Goal: Information Seeking & Learning: Find specific fact

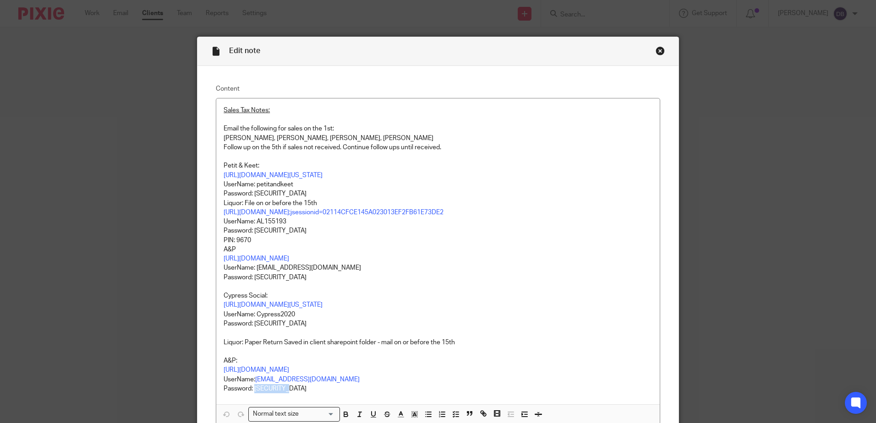
click at [657, 50] on div "Close this dialog window" at bounding box center [659, 50] width 9 height 9
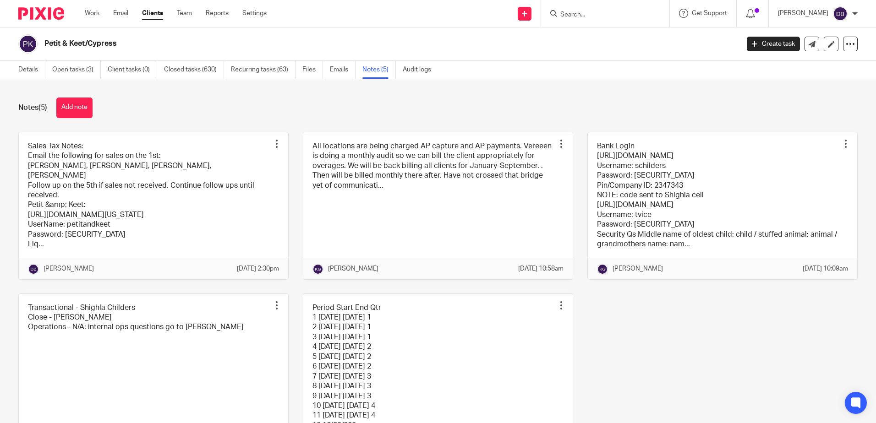
click at [148, 12] on link "Clients" at bounding box center [152, 13] width 21 height 9
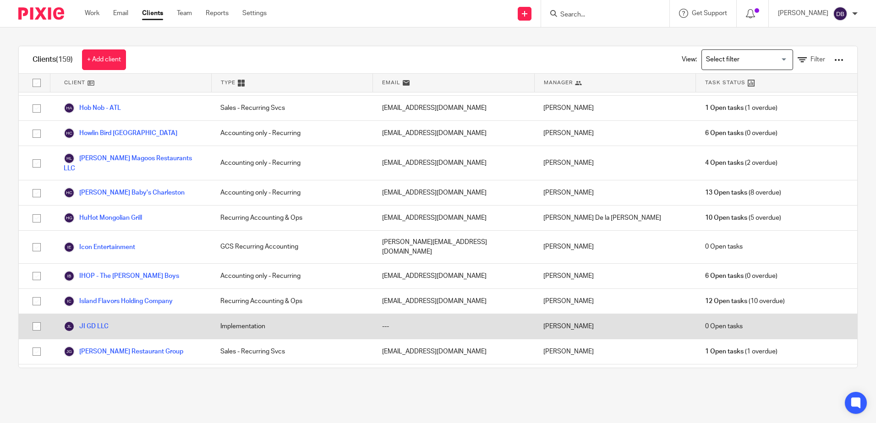
scroll to position [1007, 0]
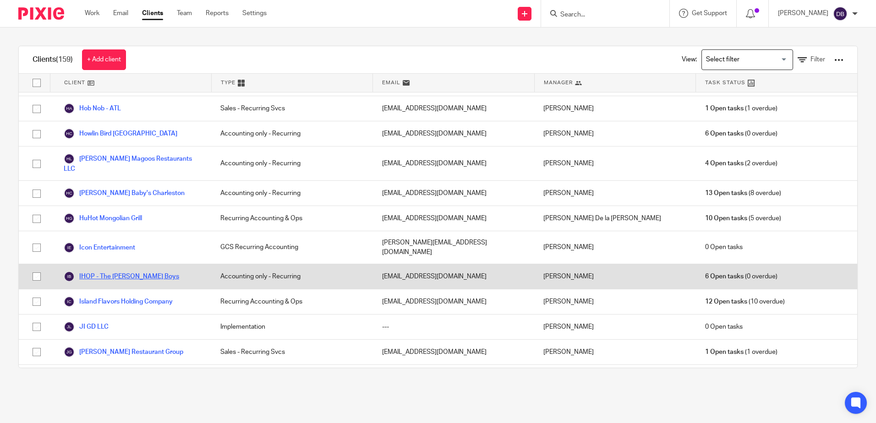
click at [97, 271] on link "IHOP - The Goldner Boys" at bounding box center [121, 276] width 115 height 11
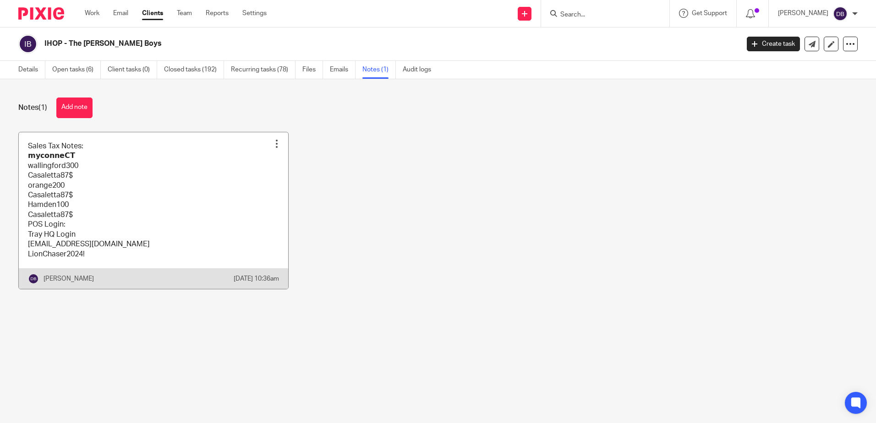
click at [140, 173] on link at bounding box center [153, 210] width 269 height 157
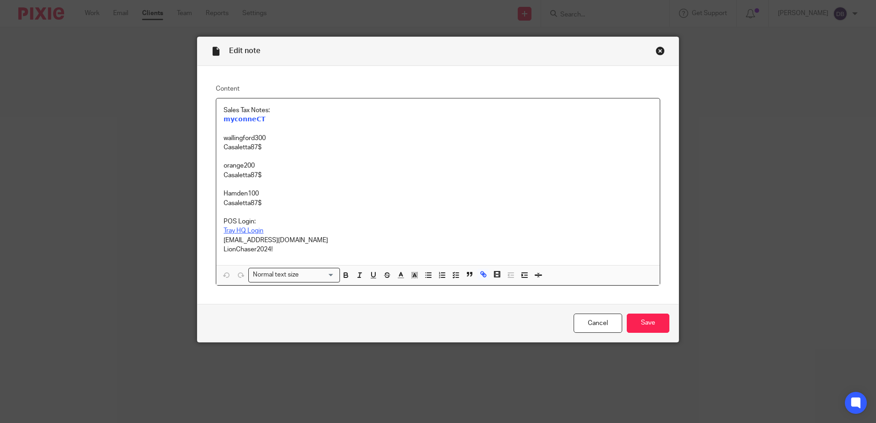
click at [243, 230] on link "Tray HQ Login" at bounding box center [243, 231] width 40 height 6
click at [273, 245] on link "[URL][DOMAIN_NAME]" at bounding box center [305, 248] width 65 height 9
click at [356, 199] on p "Casaletta87$" at bounding box center [437, 203] width 429 height 9
drag, startPoint x: 289, startPoint y: 240, endPoint x: 219, endPoint y: 237, distance: 70.1
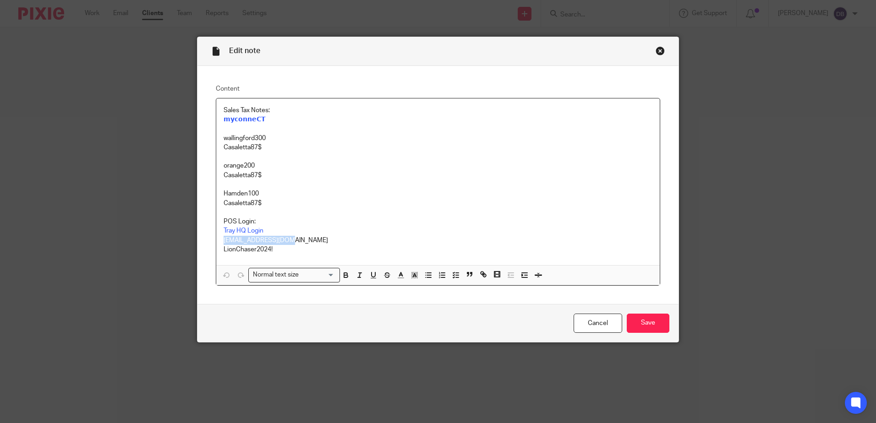
click at [219, 237] on div "Sales Tax Notes: 𝗺𝘆𝗰𝗼𝗻𝗻𝗲𝗖𝗧 wallingford300 Casaletta87$ orange200 Casaletta87$ H…" at bounding box center [437, 181] width 443 height 167
copy p "[EMAIL_ADDRESS][DOMAIN_NAME]"
drag, startPoint x: 275, startPoint y: 250, endPoint x: 218, endPoint y: 250, distance: 57.2
click at [218, 250] on div "Sales Tax Notes: 𝗺𝘆𝗰𝗼𝗻𝗻𝗲𝗖𝗧 wallingford300 Casaletta87$ orange200 Casaletta87$ H…" at bounding box center [437, 181] width 443 height 167
copy p "LionChaser2024!"
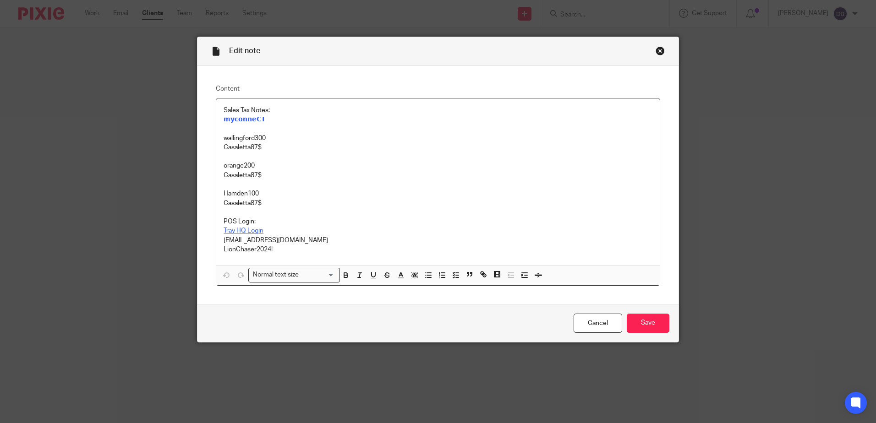
click at [238, 228] on link "Tray HQ Login" at bounding box center [243, 231] width 40 height 6
click at [273, 248] on link "[URL][DOMAIN_NAME]" at bounding box center [305, 248] width 65 height 9
